Goal: Task Accomplishment & Management: Use online tool/utility

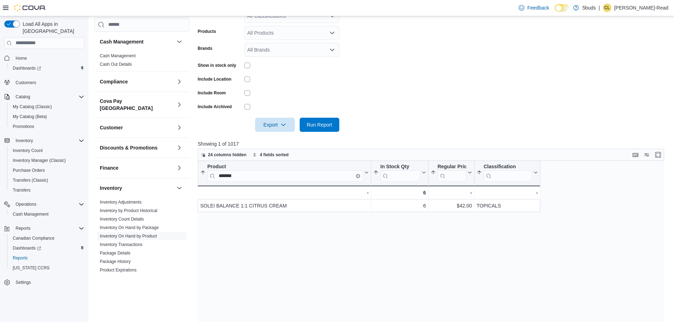
scroll to position [71, 0]
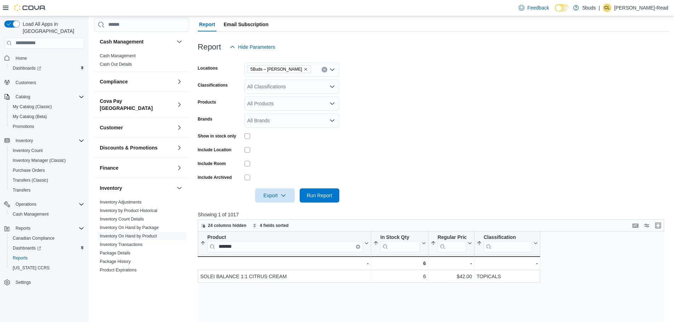
click at [315, 89] on div "All Classifications" at bounding box center [292, 87] width 95 height 14
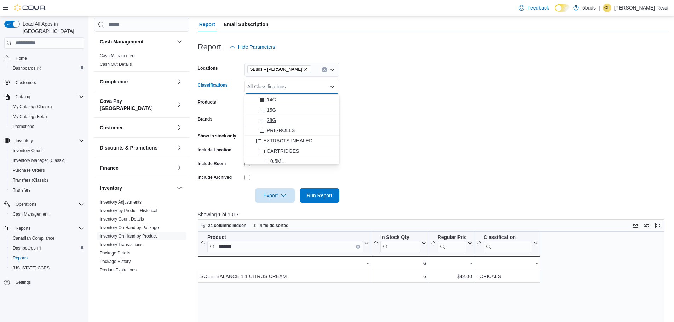
click at [270, 120] on span "28G" at bounding box center [271, 120] width 9 height 7
click at [542, 92] on form "Locations 5Buds – [PERSON_NAME] Classifications 28G Combo box. Selected. 28G. P…" at bounding box center [433, 128] width 471 height 149
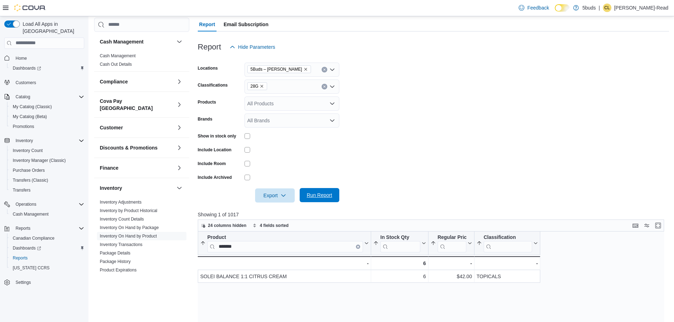
click at [324, 192] on span "Run Report" at bounding box center [319, 195] width 25 height 7
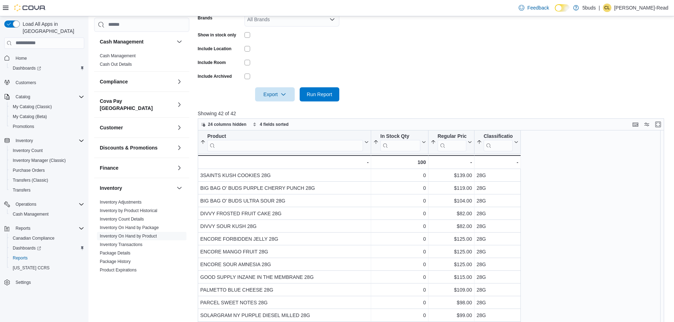
scroll to position [177, 0]
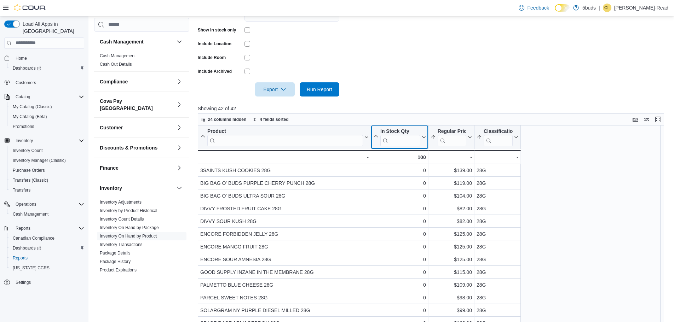
click at [422, 137] on icon at bounding box center [423, 137] width 6 height 4
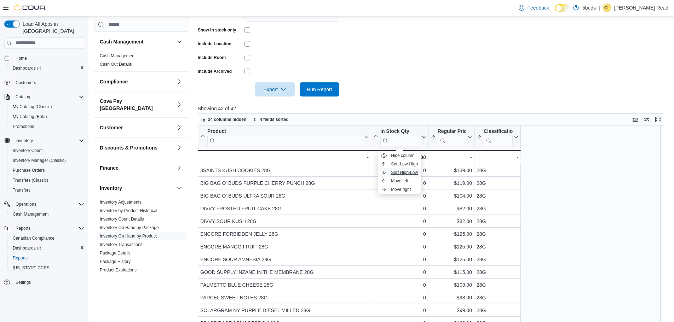
click at [408, 169] on button "Sort High-Low" at bounding box center [399, 172] width 42 height 8
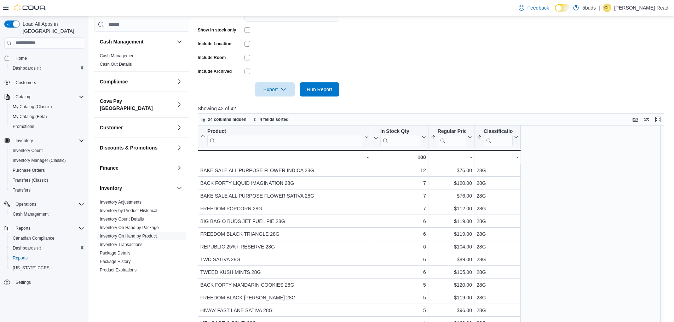
click at [466, 101] on div at bounding box center [433, 101] width 471 height 8
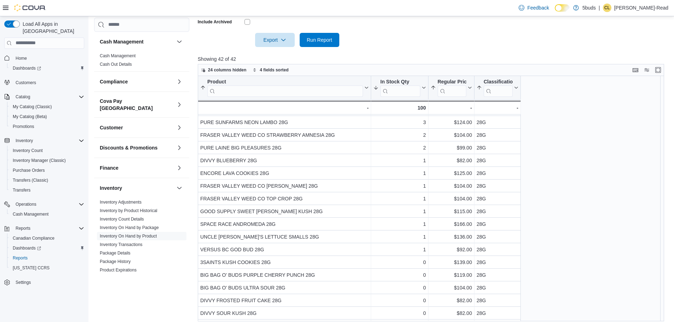
scroll to position [90, 0]
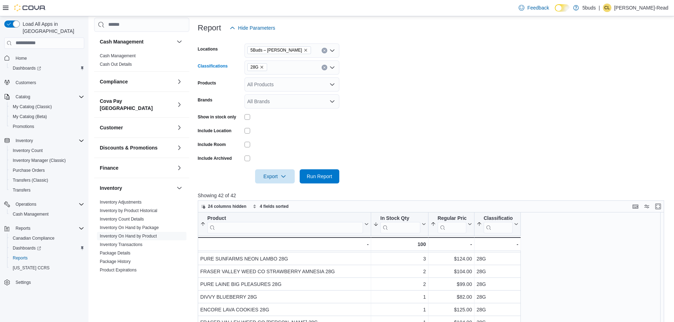
click at [322, 68] on button "Clear input" at bounding box center [325, 68] width 6 height 6
click at [322, 179] on span "Run Report" at bounding box center [319, 176] width 25 height 7
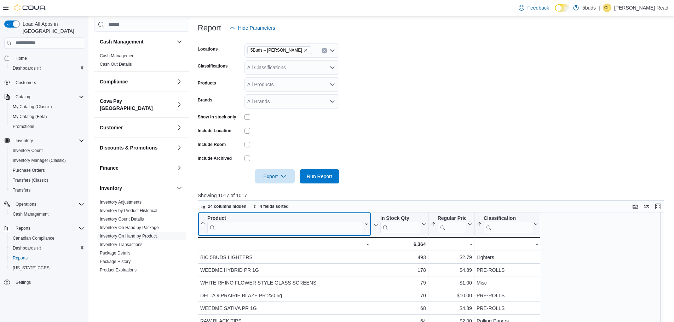
click at [267, 225] on input "search" at bounding box center [285, 227] width 156 height 11
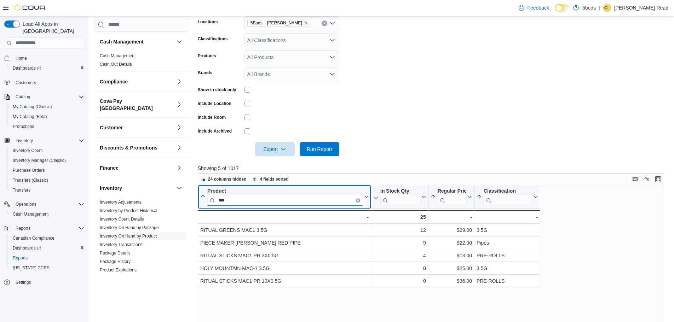
scroll to position [125, 0]
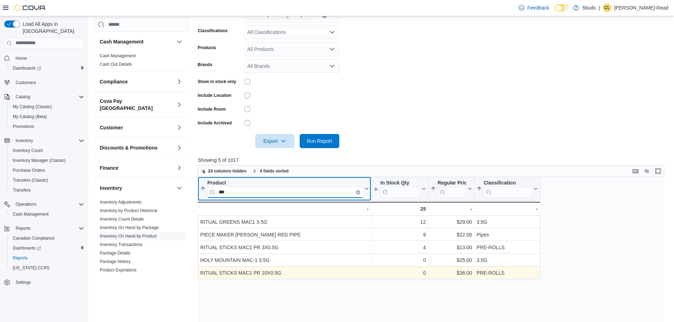
type input "***"
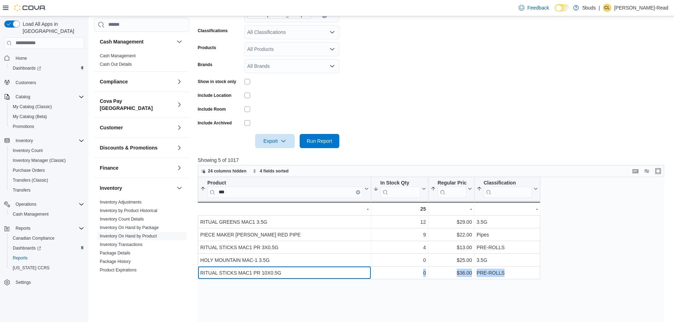
drag, startPoint x: 285, startPoint y: 272, endPoint x: 197, endPoint y: 276, distance: 87.5
click at [198, 276] on div "Product *** Sorted by Regular Price, ascending , then sorted by Classification,…" at bounding box center [431, 300] width 466 height 246
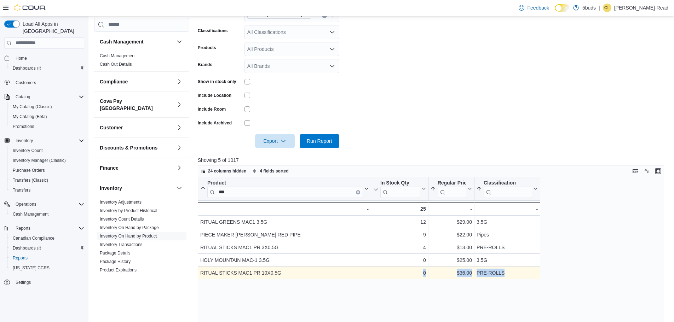
click at [198, 276] on div "Product *** Sorted by Regular Price, ascending , then sorted by Classification,…" at bounding box center [431, 300] width 466 height 246
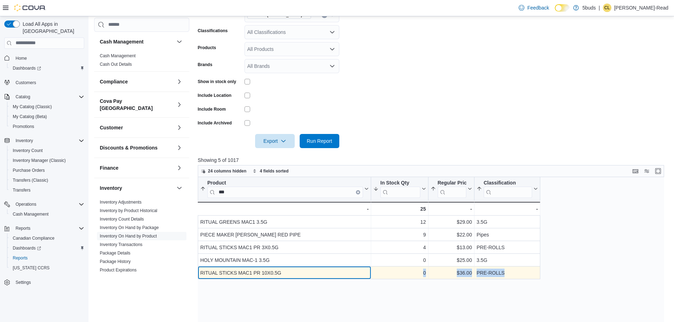
click at [286, 275] on div "RITUAL STICKS MAC1 PR 10X0.5G" at bounding box center [284, 273] width 168 height 8
drag, startPoint x: 291, startPoint y: 273, endPoint x: 200, endPoint y: 273, distance: 91.0
click at [200, 273] on div "RITUAL STICKS MAC1 PR 10X0.5G - Product, column 1, row 5" at bounding box center [284, 273] width 173 height 13
copy div "RITUAL STICKS MAC1 PR 10X0.5G"
